Goal: Information Seeking & Learning: Learn about a topic

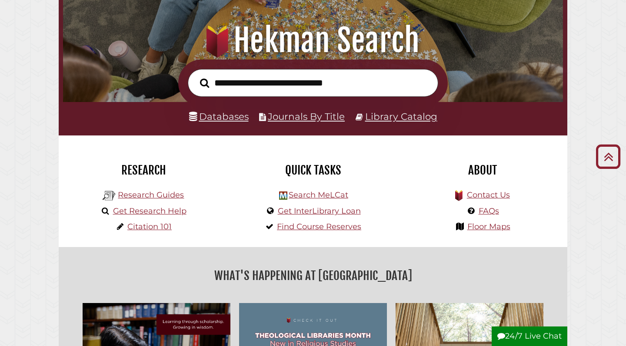
scroll to position [79, 0]
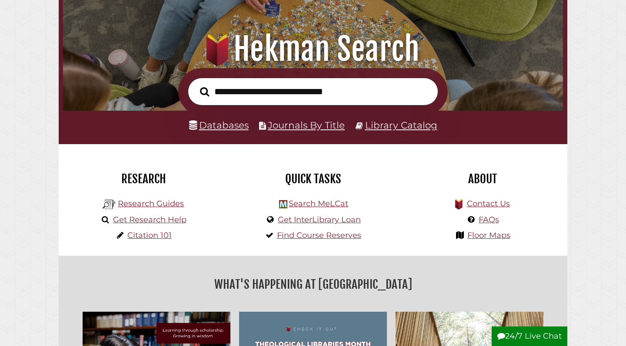
click at [264, 96] on input "text" at bounding box center [313, 92] width 250 height 28
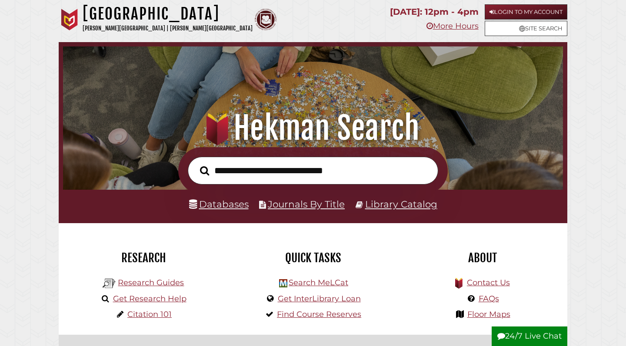
scroll to position [0, 0]
type input "***"
click at [204, 170] on button "Search" at bounding box center [204, 171] width 18 height 14
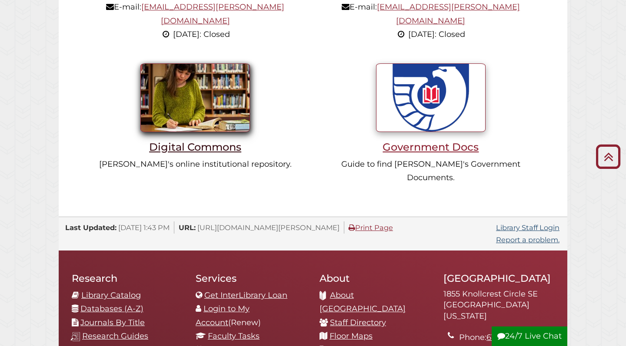
scroll to position [847, 0]
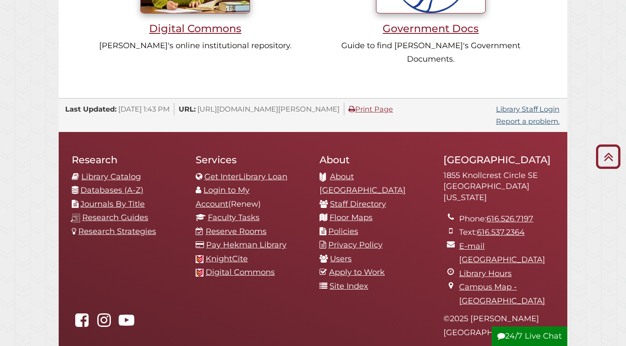
click at [133, 185] on link "Databases (A-Z)" at bounding box center [111, 190] width 63 height 10
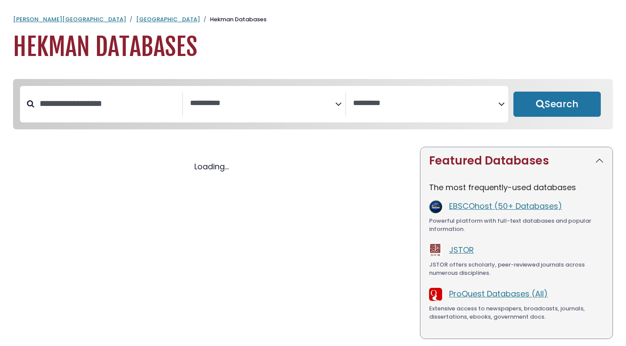
select select "Database Subject Filter"
select select "Database Vendors Filter"
select select "Database Subject Filter"
select select "Database Vendors Filter"
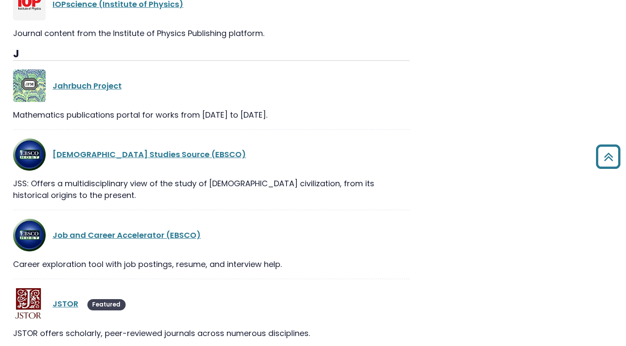
scroll to position [10059, 0]
